Goal: Task Accomplishment & Management: Manage account settings

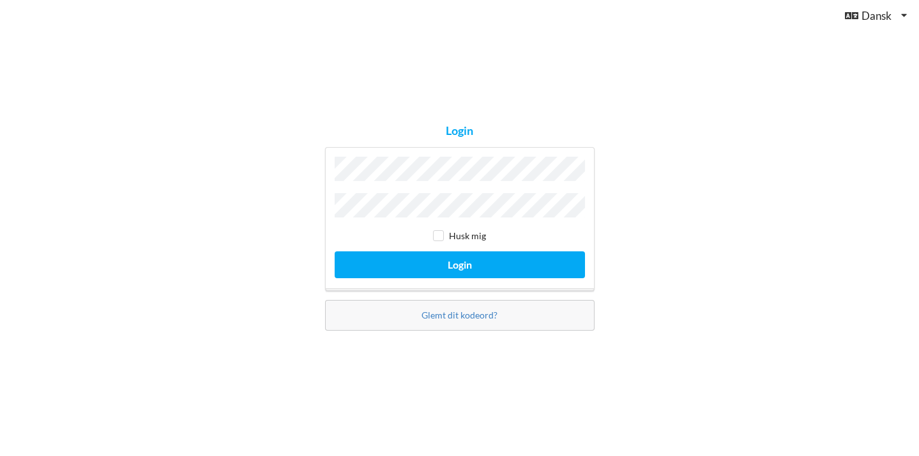
click at [459, 261] on button "Login" at bounding box center [460, 264] width 250 height 26
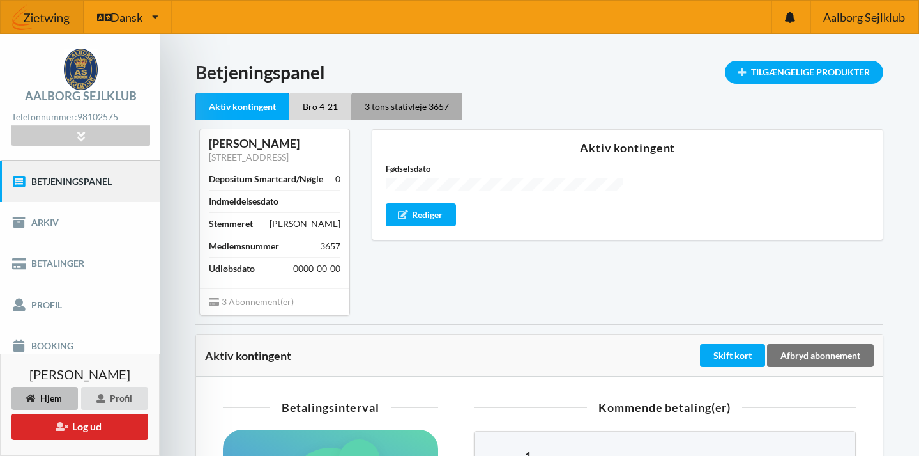
click at [408, 111] on div "3 tons stativleje 3657" at bounding box center [406, 106] width 111 height 27
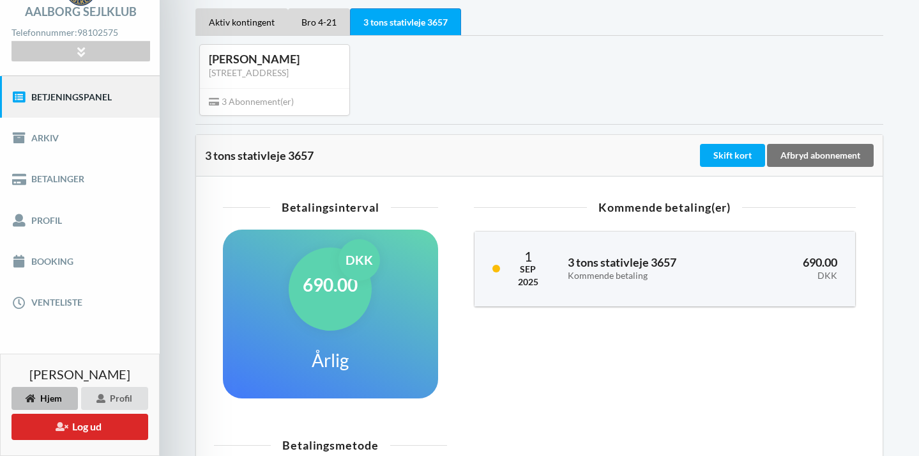
scroll to position [84, 0]
click at [748, 155] on div "Skift kort" at bounding box center [732, 155] width 65 height 23
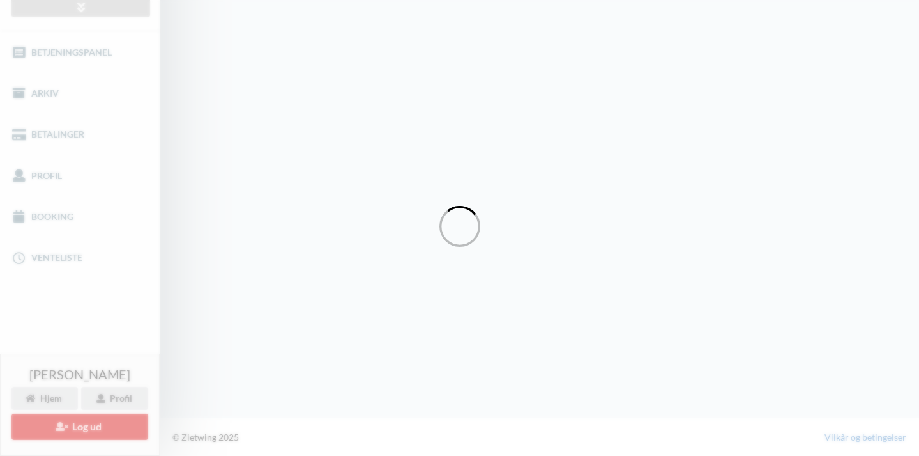
scroll to position [128, 0]
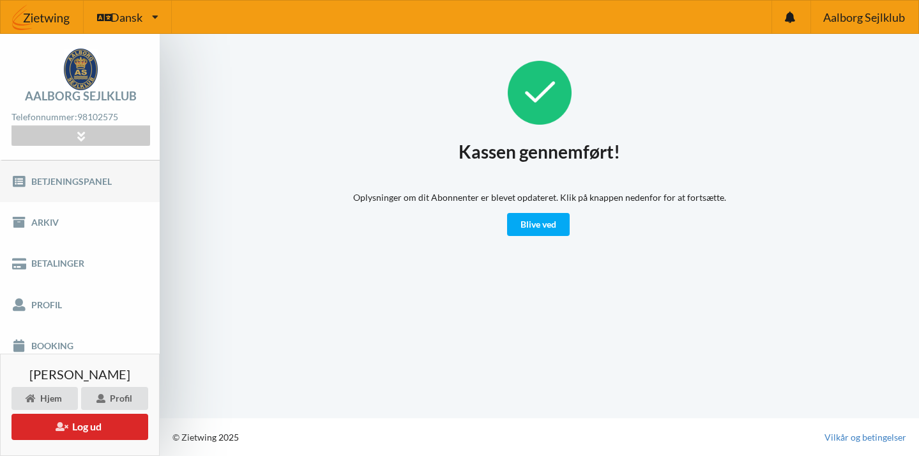
click at [79, 188] on link "Betjeningspanel" at bounding box center [80, 180] width 160 height 41
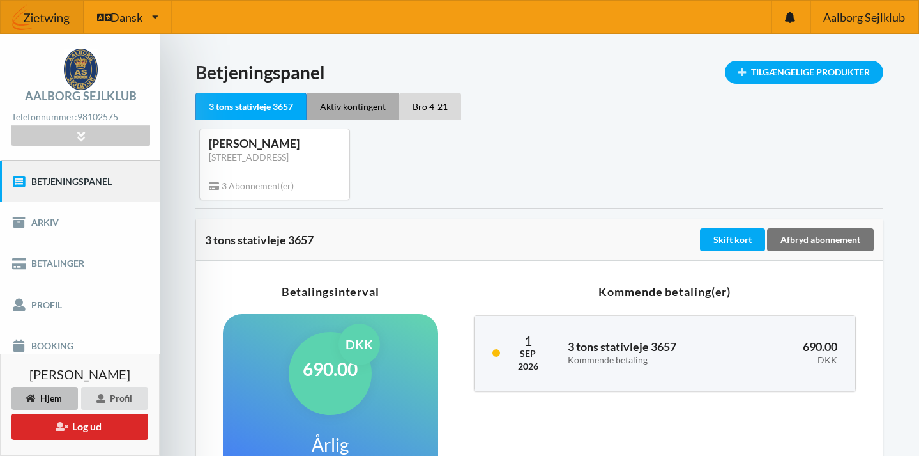
click at [368, 107] on div "Aktiv kontingent" at bounding box center [353, 106] width 93 height 27
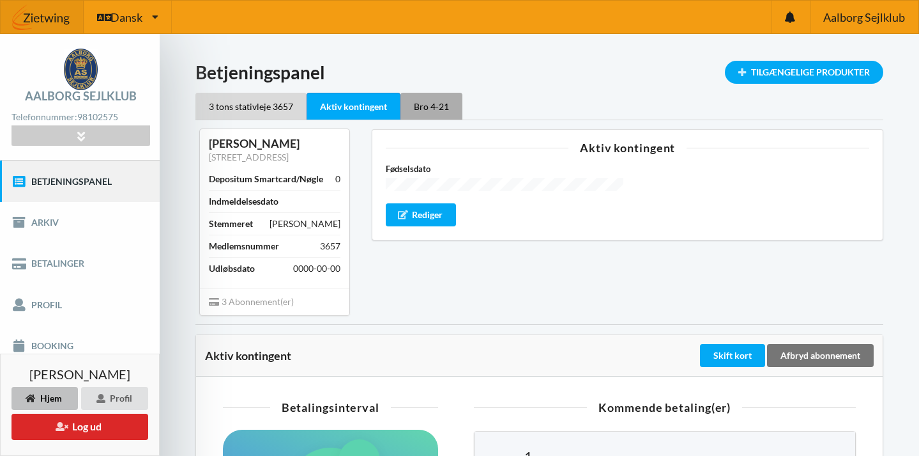
click at [438, 111] on div "Bro 4-21" at bounding box center [432, 106] width 62 height 27
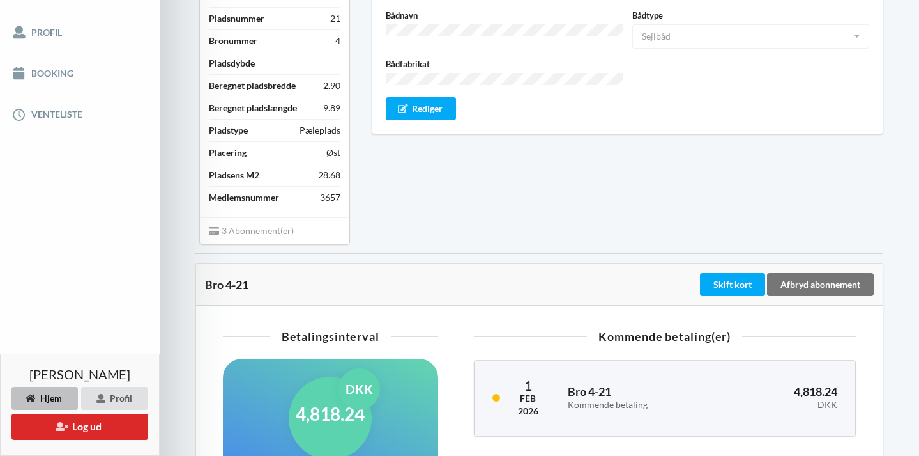
scroll to position [240, 0]
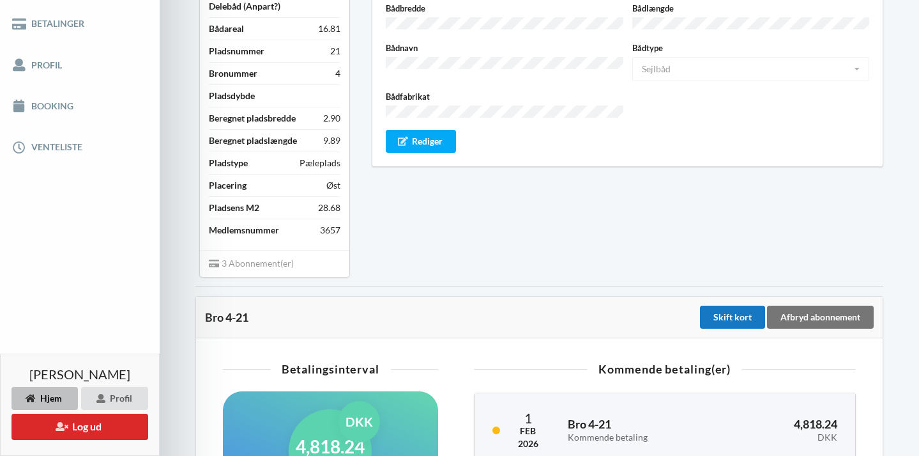
click at [735, 305] on div "Skift kort" at bounding box center [732, 316] width 65 height 23
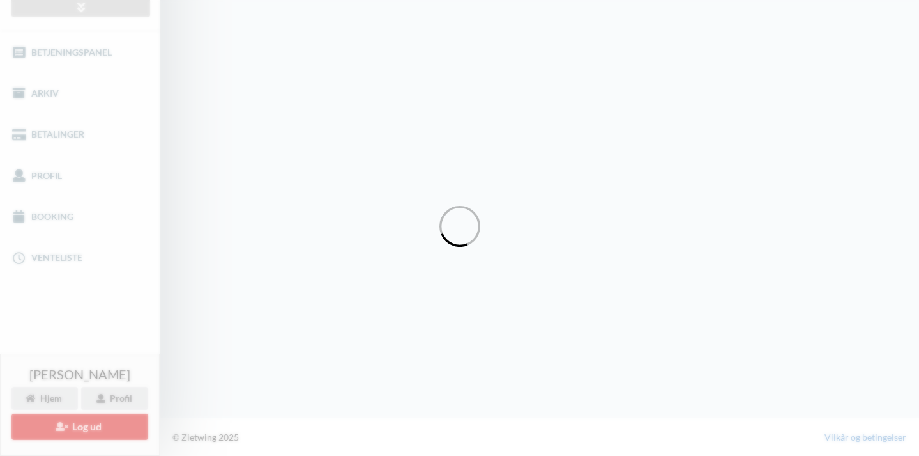
scroll to position [128, 0]
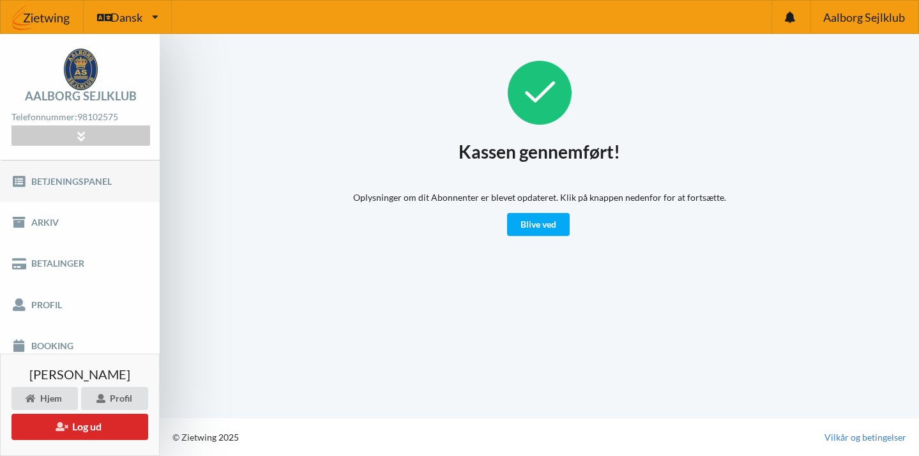
click at [61, 194] on link "Betjeningspanel" at bounding box center [80, 180] width 160 height 41
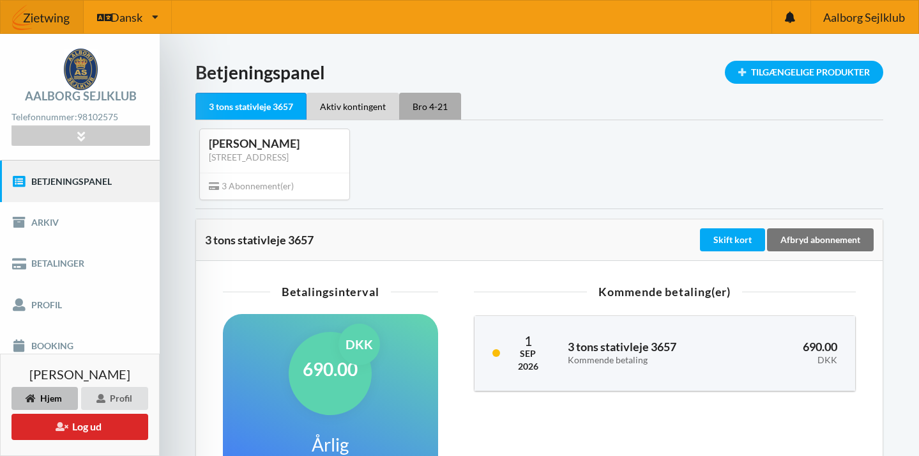
click at [426, 105] on div "Bro 4-21" at bounding box center [430, 106] width 62 height 27
